Goal: Task Accomplishment & Management: Manage account settings

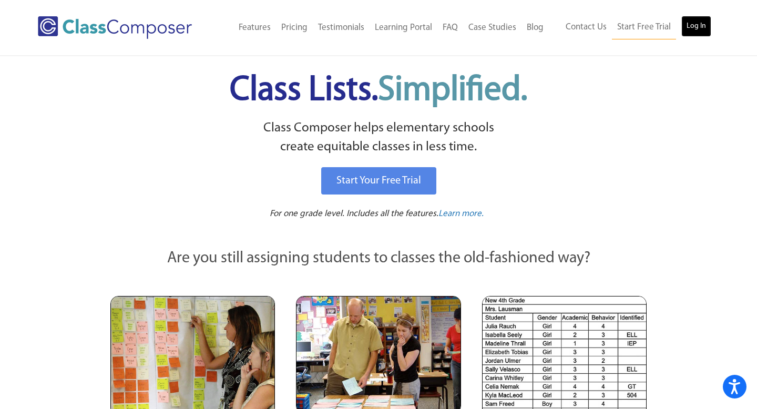
click at [693, 25] on link "Log In" at bounding box center [696, 26] width 30 height 21
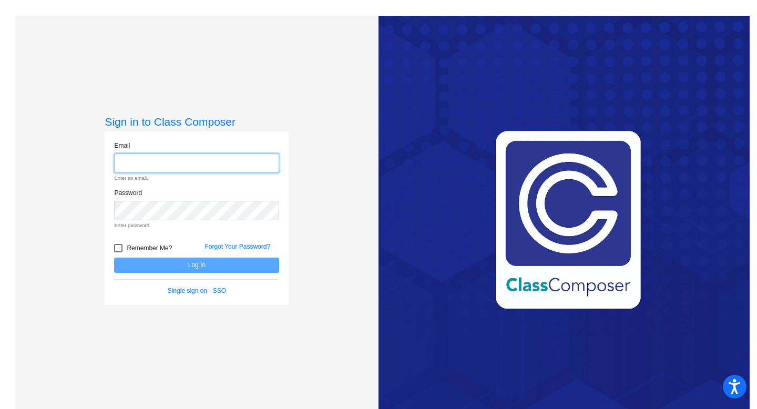
type input "Ofelia.Tedtaotao@svusd.org"
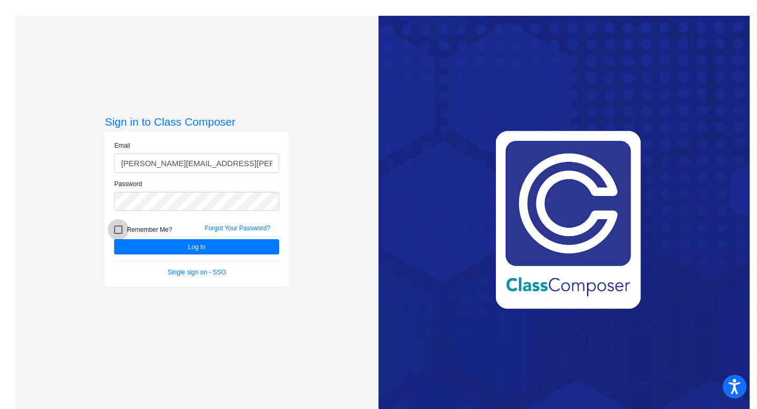
click at [117, 228] on div at bounding box center [118, 229] width 8 height 8
click at [118, 234] on input "Remember Me?" at bounding box center [118, 234] width 1 height 1
checkbox input "true"
click at [136, 245] on button "Log In" at bounding box center [196, 246] width 165 height 15
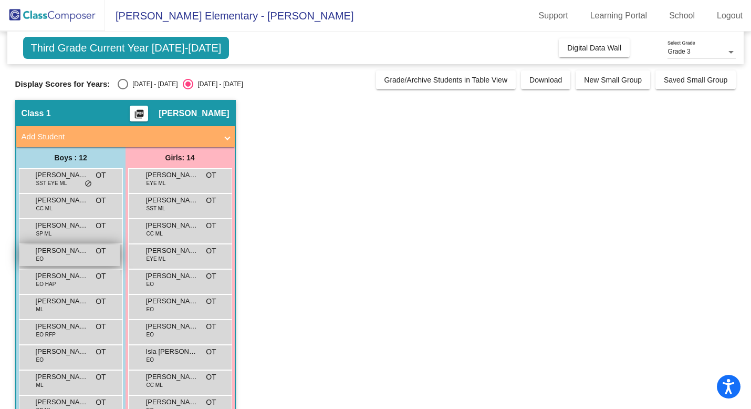
scroll to position [129, 0]
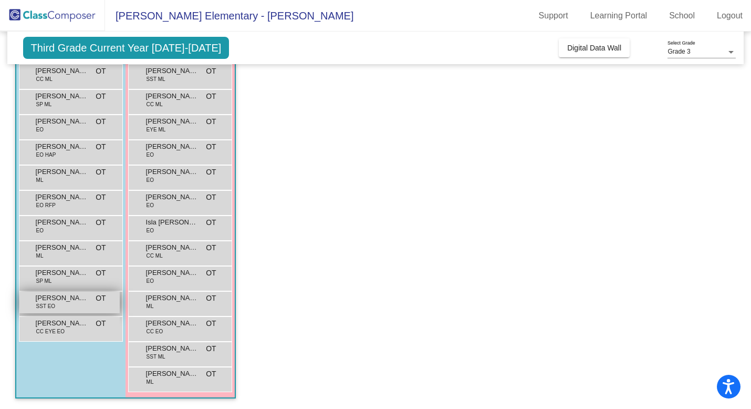
click at [67, 296] on span "Luca BEICHNER" at bounding box center [62, 298] width 53 height 11
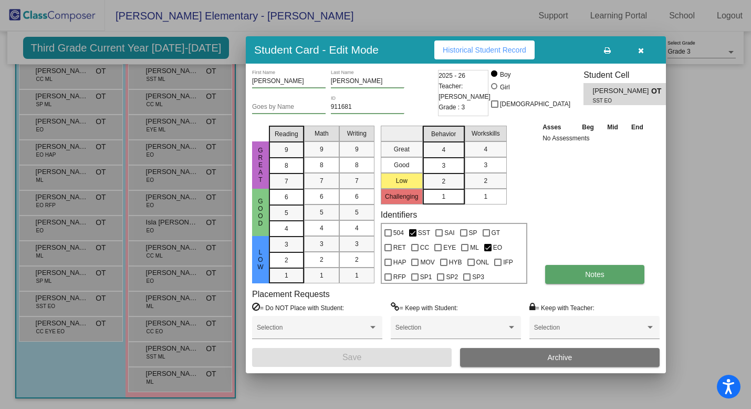
click at [623, 269] on button "Notes" at bounding box center [594, 274] width 99 height 19
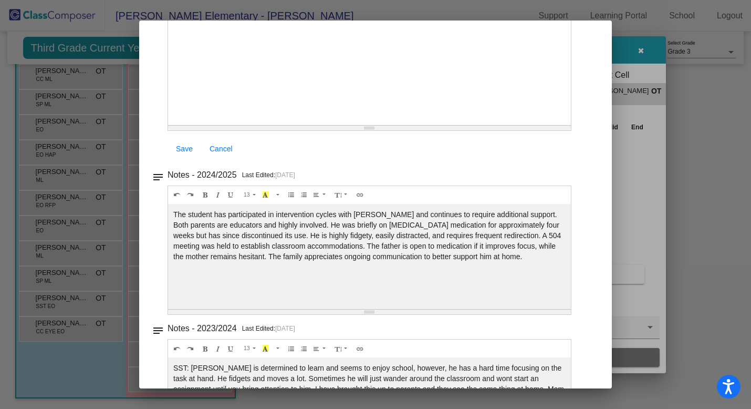
scroll to position [14, 0]
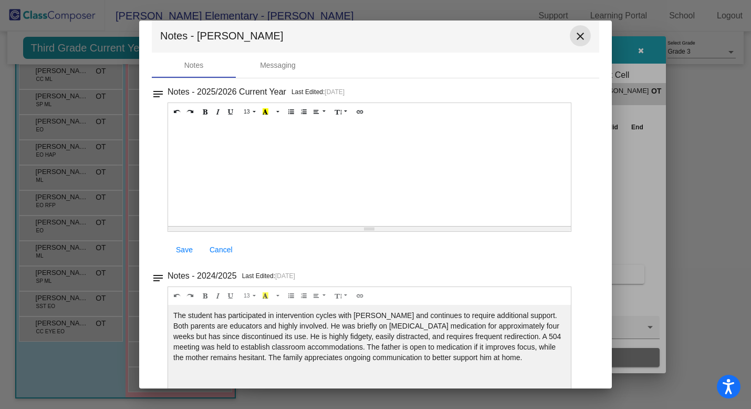
click at [574, 36] on mat-icon "close" at bounding box center [580, 36] width 13 height 13
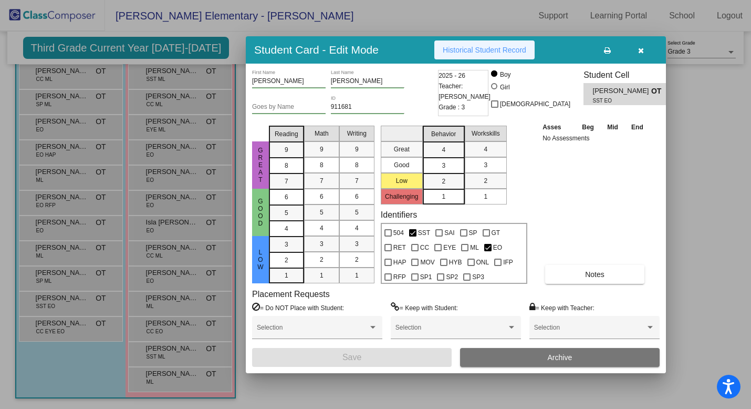
click at [492, 50] on span "Historical Student Record" at bounding box center [485, 50] width 84 height 8
click at [645, 49] on button "button" at bounding box center [641, 49] width 34 height 19
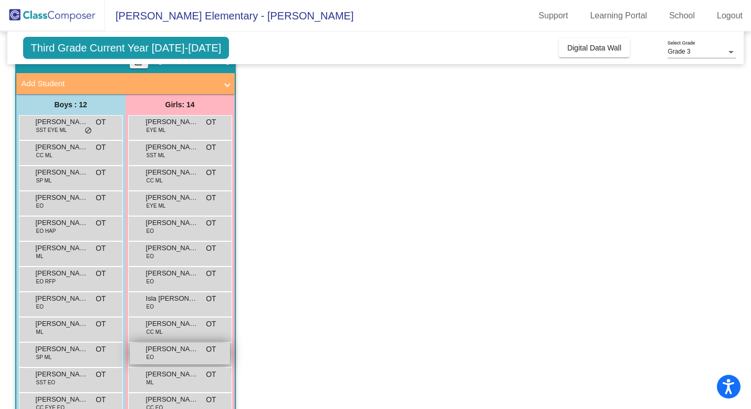
scroll to position [0, 0]
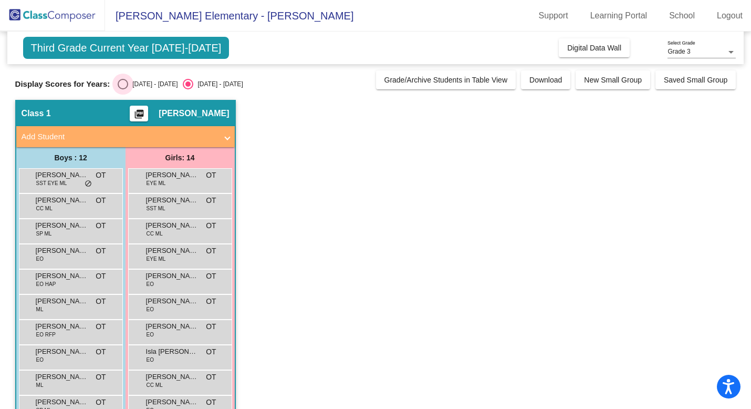
click at [120, 84] on div "Select an option" at bounding box center [123, 84] width 11 height 11
click at [122, 89] on input "2024 - 2025" at bounding box center [122, 89] width 1 height 1
radio input "true"
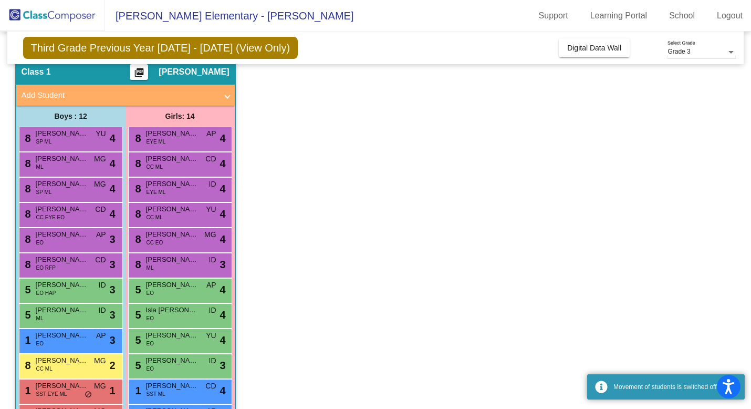
scroll to position [129, 0]
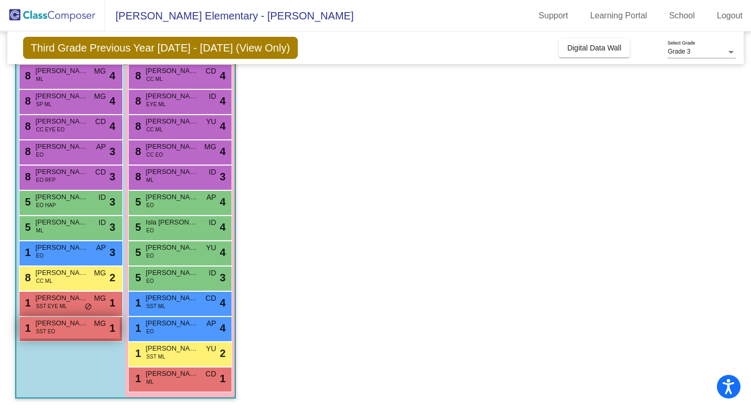
click at [79, 328] on span "Luca BEICHNER" at bounding box center [62, 323] width 53 height 11
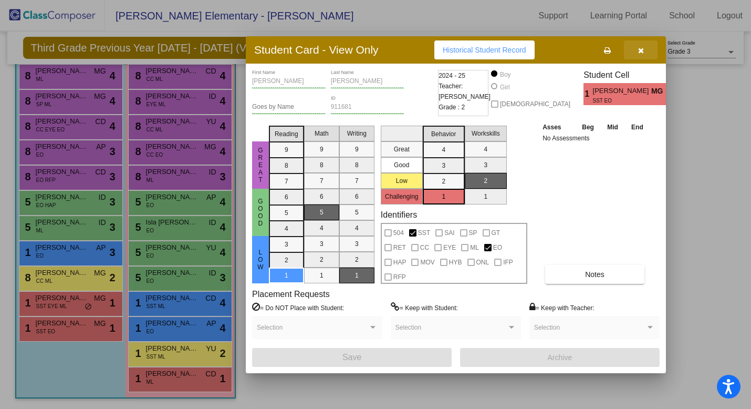
click at [642, 50] on icon "button" at bounding box center [641, 50] width 6 height 7
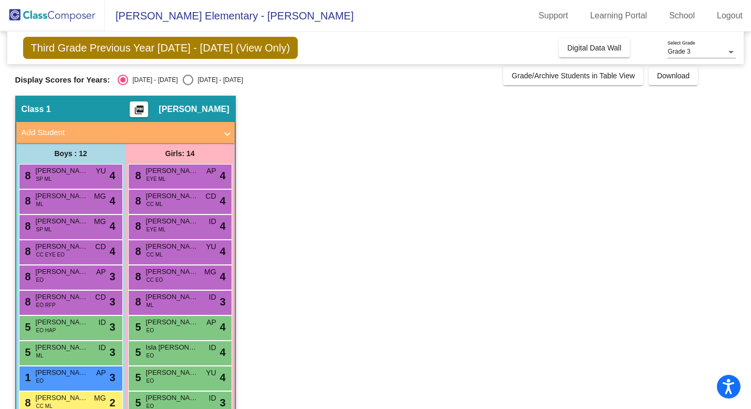
scroll to position [0, 0]
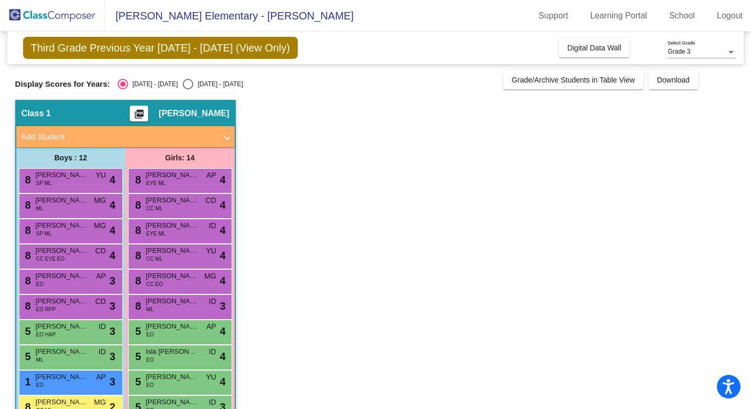
click at [183, 81] on div "Select an option" at bounding box center [188, 84] width 11 height 11
click at [188, 89] on input "2025 - 2026" at bounding box center [188, 89] width 1 height 1
radio input "true"
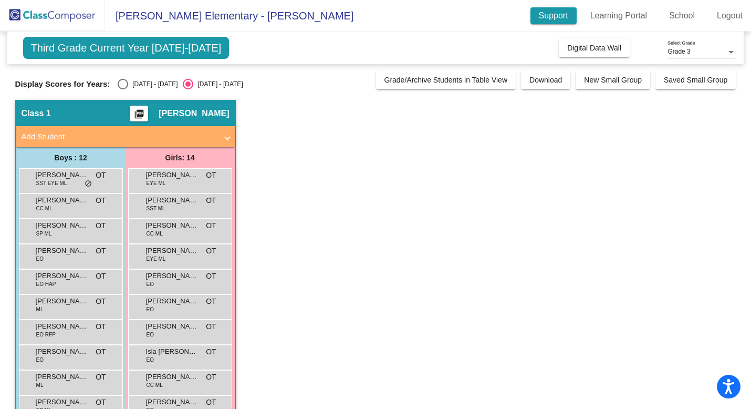
click at [551, 11] on link "Support" at bounding box center [554, 15] width 46 height 17
